Goal: Understand process/instructions

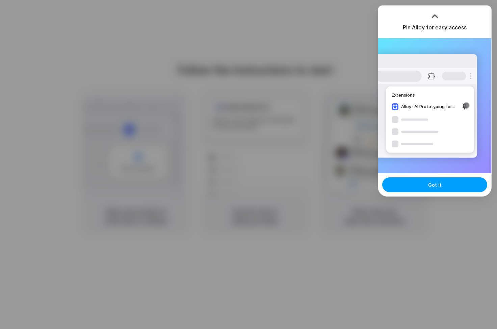
click at [461, 184] on button "Got it" at bounding box center [434, 184] width 105 height 15
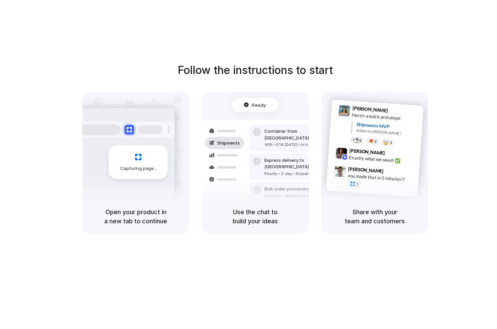
click at [272, 91] on div "Follow the instructions to start Capturing page Open your product in a new tab …" at bounding box center [255, 148] width 497 height 172
